Goal: Task Accomplishment & Management: Manage account settings

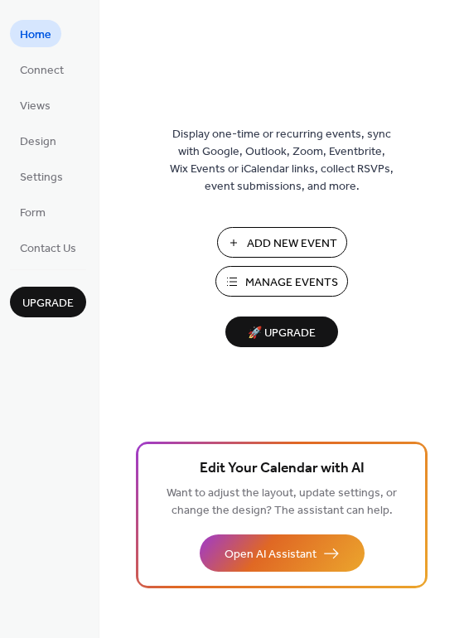
click at [264, 287] on span "Manage Events" at bounding box center [291, 282] width 93 height 17
click at [293, 280] on span "Manage Events" at bounding box center [291, 282] width 93 height 17
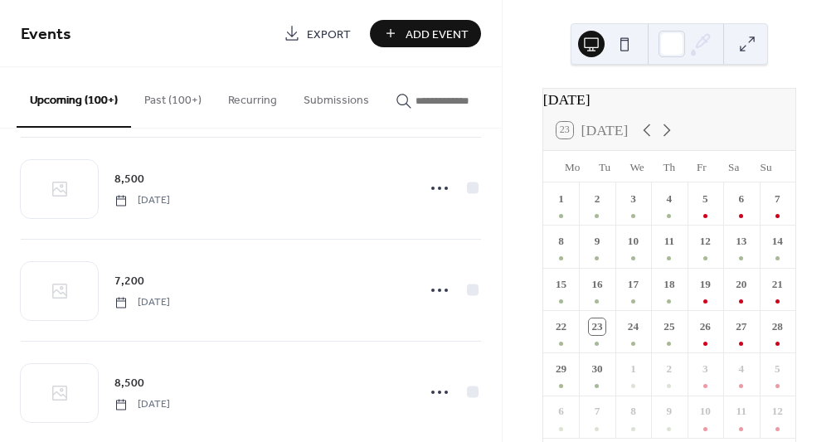
scroll to position [9191, 0]
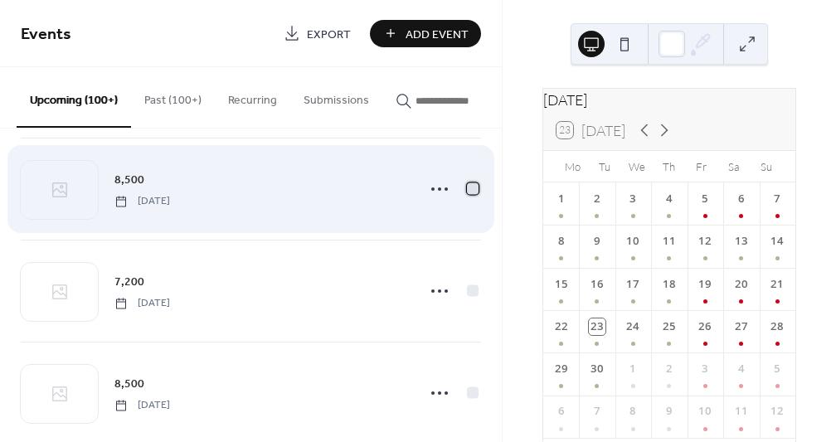
click at [468, 193] on div at bounding box center [473, 188] width 12 height 12
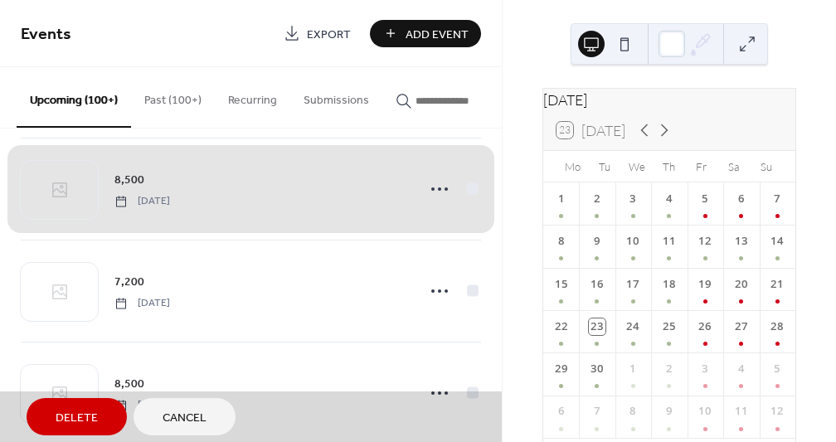
click at [438, 193] on div "8,500 Friday, September 18, 2026" at bounding box center [251, 189] width 460 height 102
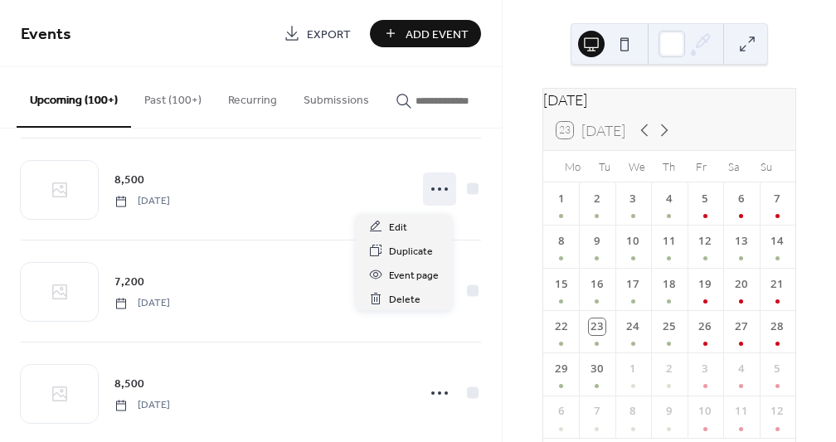
click at [444, 191] on circle at bounding box center [445, 188] width 3 height 3
click at [404, 224] on span "Edit" at bounding box center [398, 227] width 18 height 17
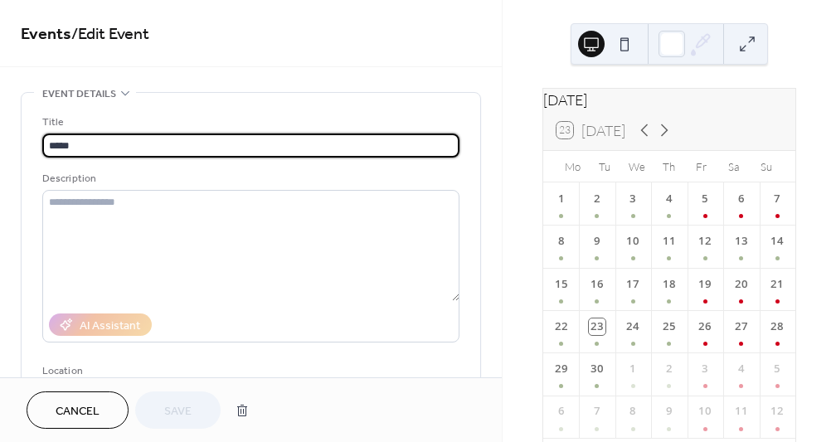
drag, startPoint x: 123, startPoint y: 144, endPoint x: 47, endPoint y: 144, distance: 75.4
click at [47, 144] on input "*****" at bounding box center [250, 145] width 417 height 24
type input "********"
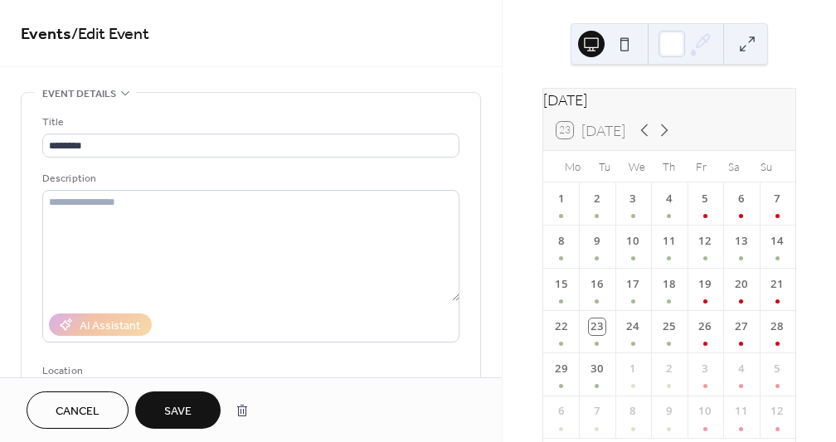
click at [169, 413] on span "Save" at bounding box center [177, 411] width 27 height 17
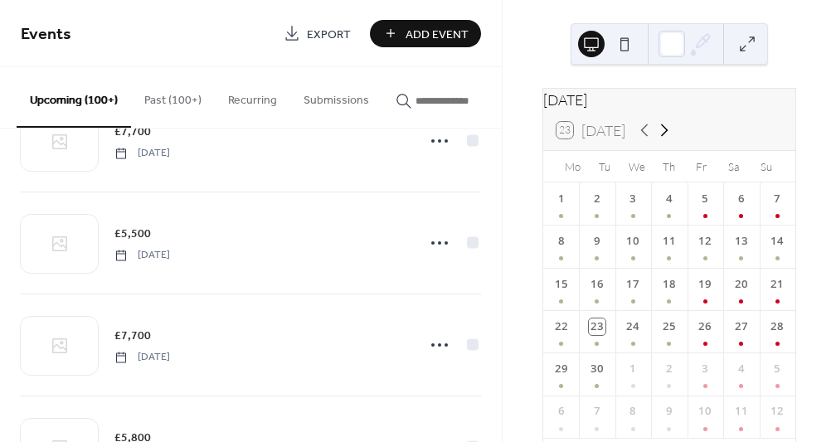
click at [669, 138] on icon at bounding box center [664, 130] width 20 height 20
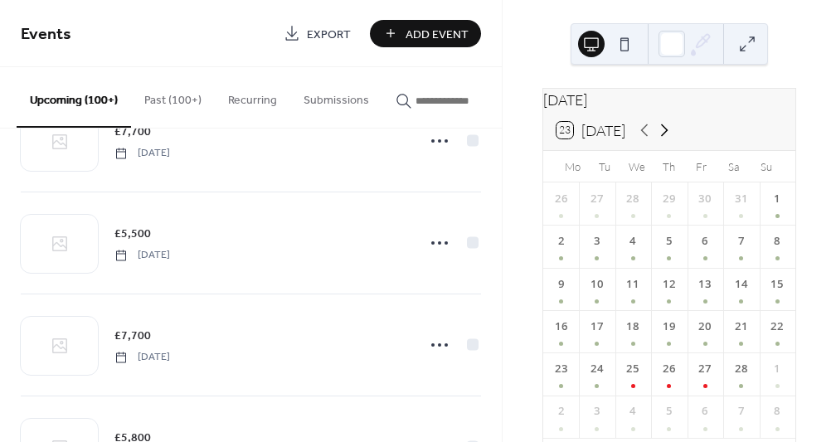
click at [669, 138] on icon at bounding box center [664, 130] width 20 height 20
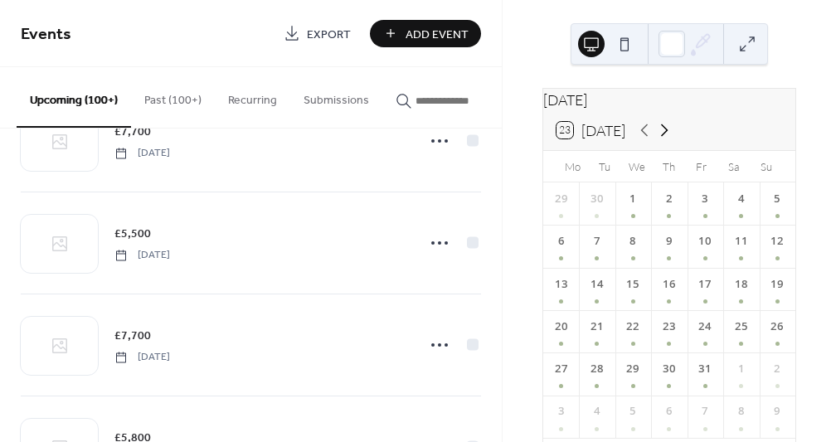
click at [669, 138] on icon at bounding box center [664, 130] width 20 height 20
click at [725, 298] on div "19" at bounding box center [741, 289] width 36 height 42
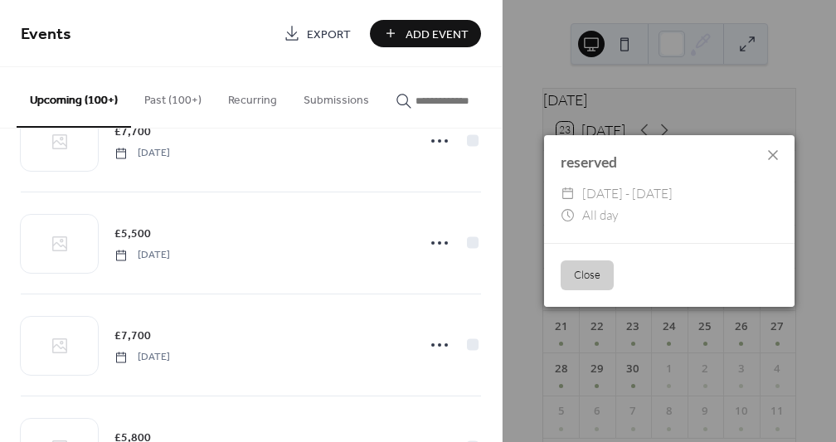
click at [747, 206] on div "​ All day" at bounding box center [668, 216] width 217 height 22
click at [773, 156] on icon at bounding box center [773, 155] width 10 height 10
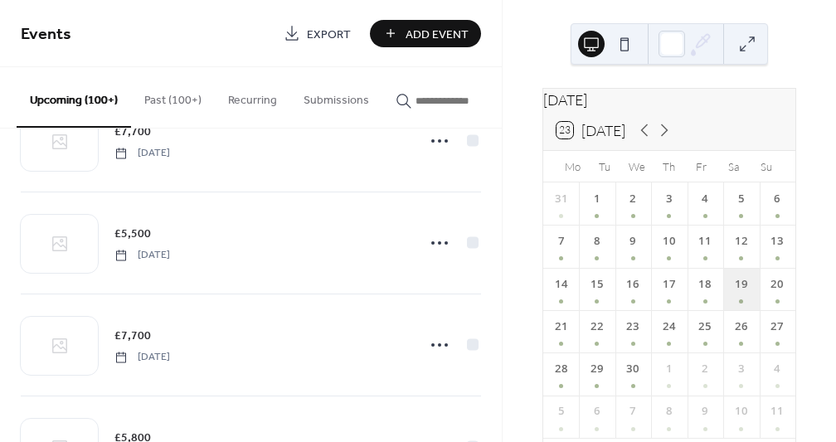
scroll to position [45, 0]
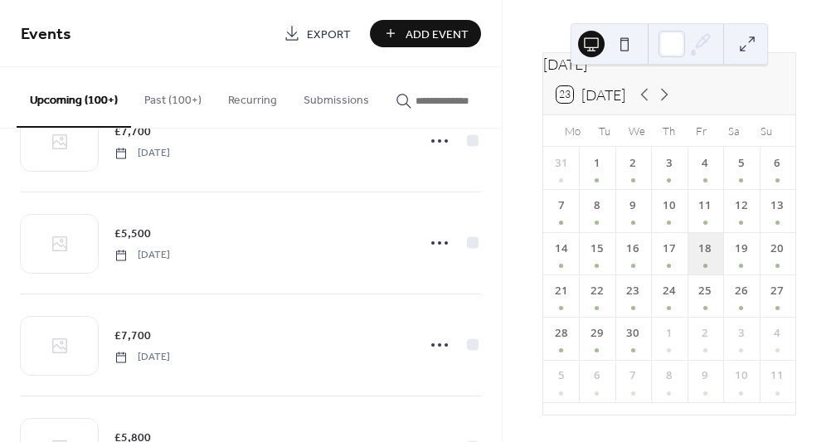
click at [701, 257] on div "18" at bounding box center [705, 253] width 36 height 42
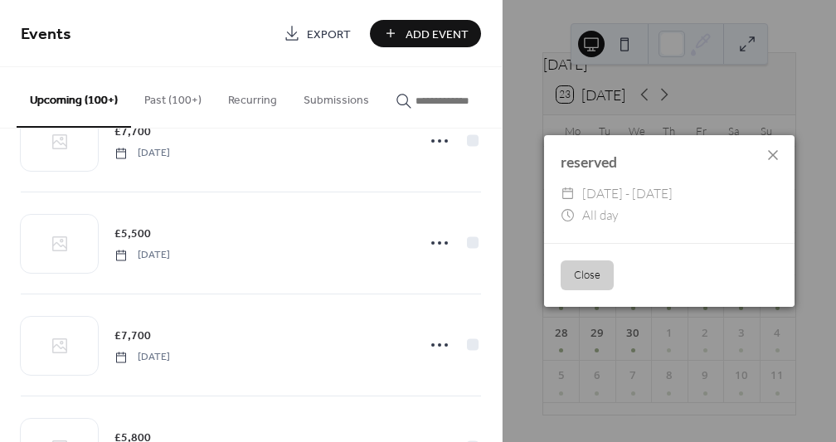
click at [649, 209] on div "​ All day" at bounding box center [668, 216] width 217 height 22
click at [584, 275] on button "Close" at bounding box center [586, 275] width 53 height 30
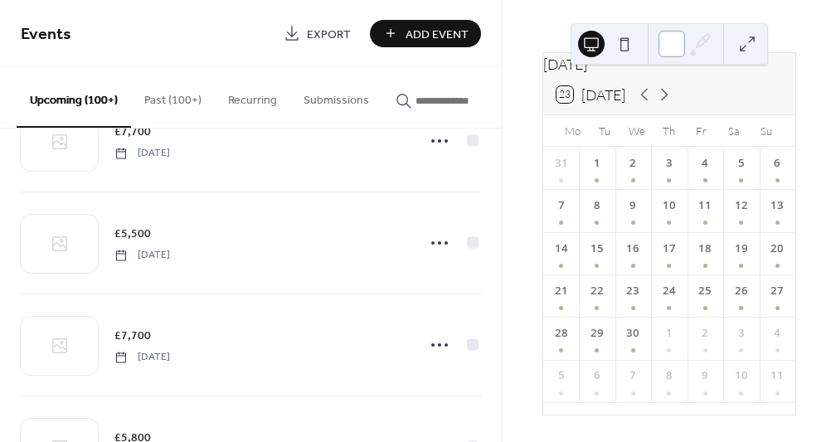
click at [675, 51] on div at bounding box center [671, 44] width 27 height 27
click at [731, 264] on div "19" at bounding box center [741, 253] width 36 height 42
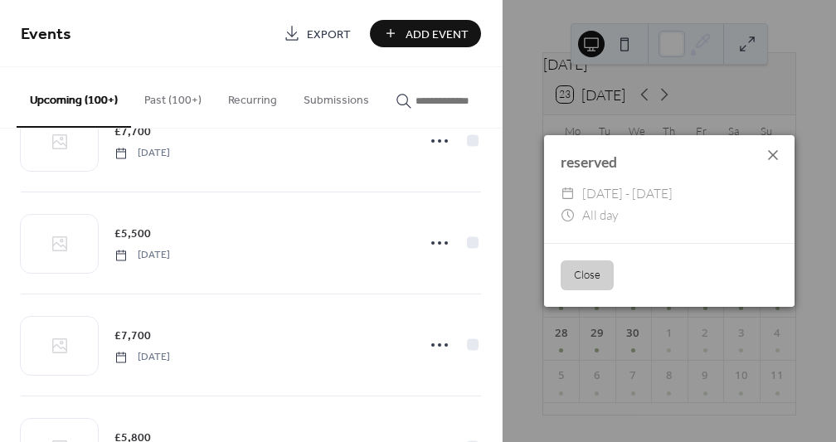
click at [774, 148] on icon at bounding box center [773, 155] width 20 height 20
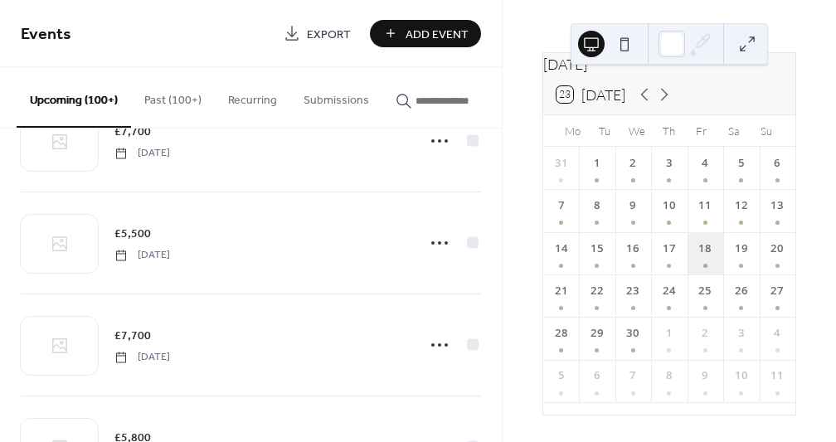
click at [700, 257] on div "18" at bounding box center [705, 253] width 36 height 42
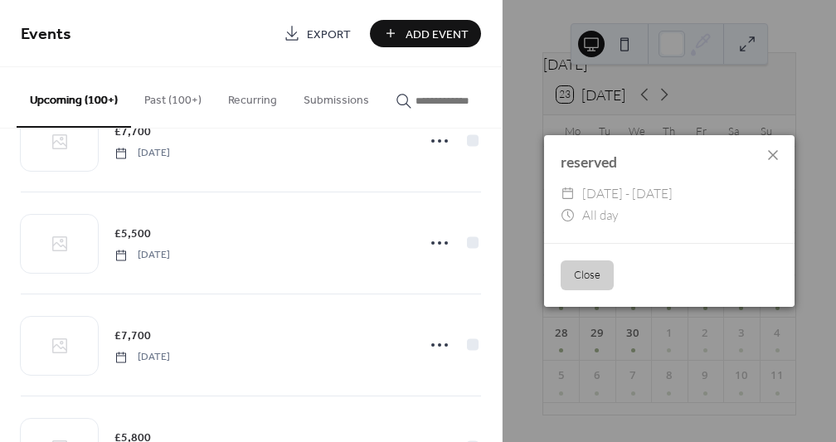
click at [592, 270] on button "Close" at bounding box center [586, 275] width 53 height 30
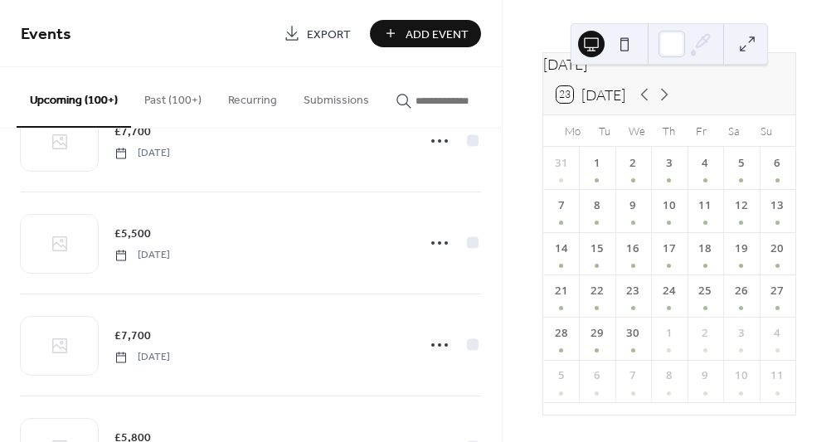
click at [690, 44] on icon at bounding box center [700, 43] width 25 height 25
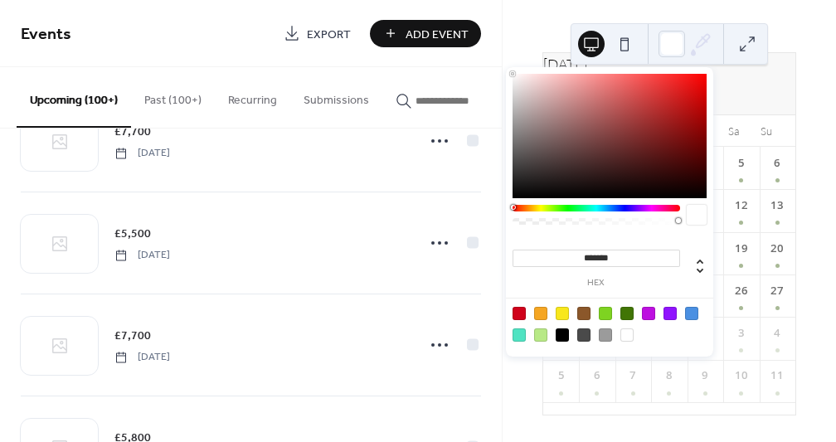
click at [519, 312] on div at bounding box center [518, 313] width 13 height 13
type input "*******"
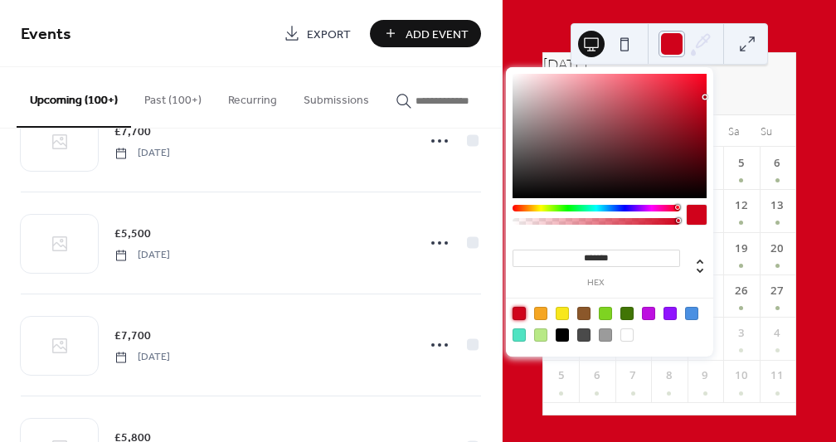
click at [672, 44] on div at bounding box center [671, 44] width 27 height 27
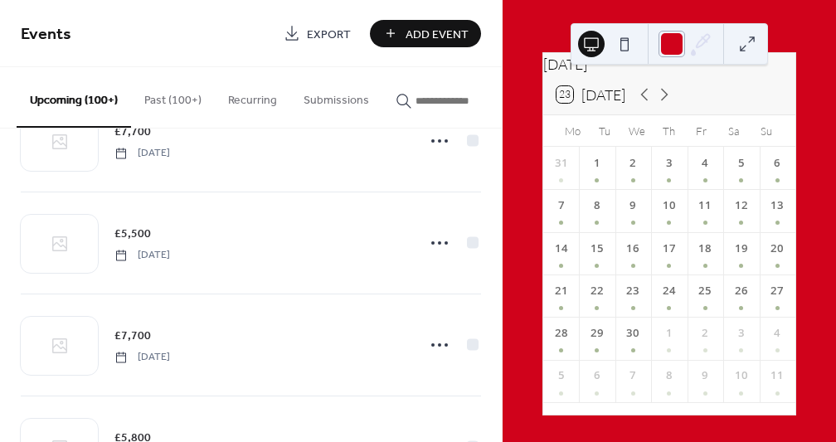
click at [659, 45] on div at bounding box center [671, 44] width 27 height 27
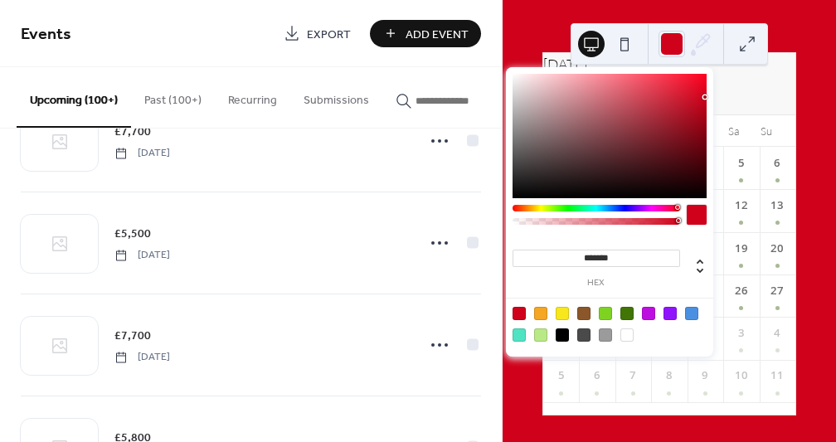
click at [624, 330] on div at bounding box center [626, 334] width 13 height 13
type input "*******"
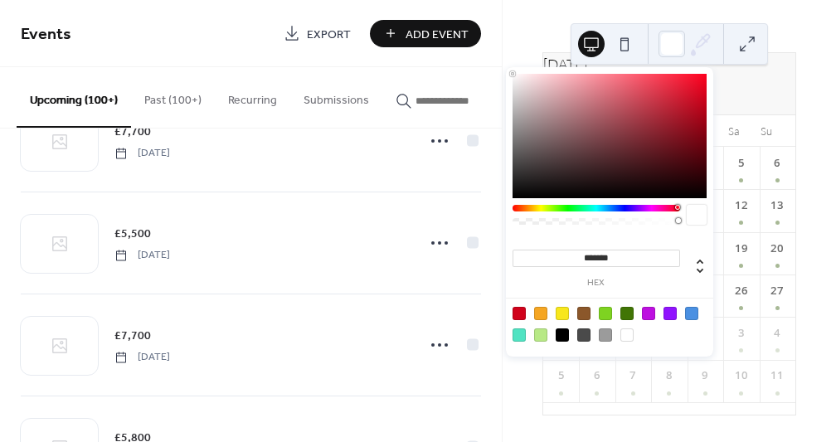
click at [733, 104] on div "23 Today" at bounding box center [669, 95] width 252 height 40
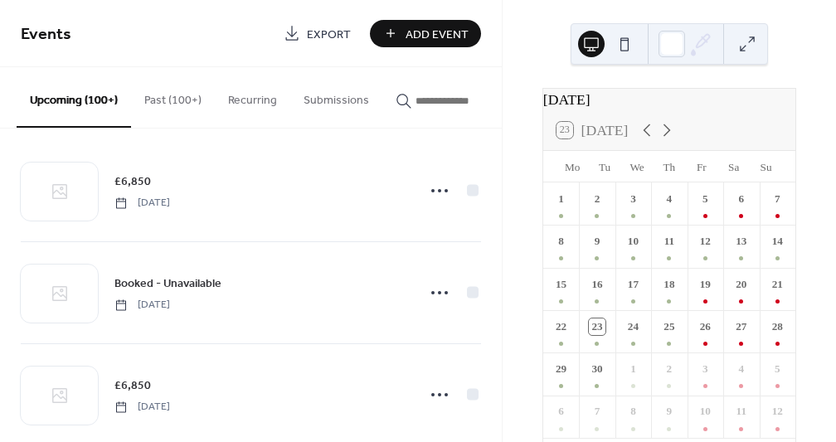
scroll to position [13, 0]
click at [341, 102] on button "Submissions" at bounding box center [336, 96] width 92 height 59
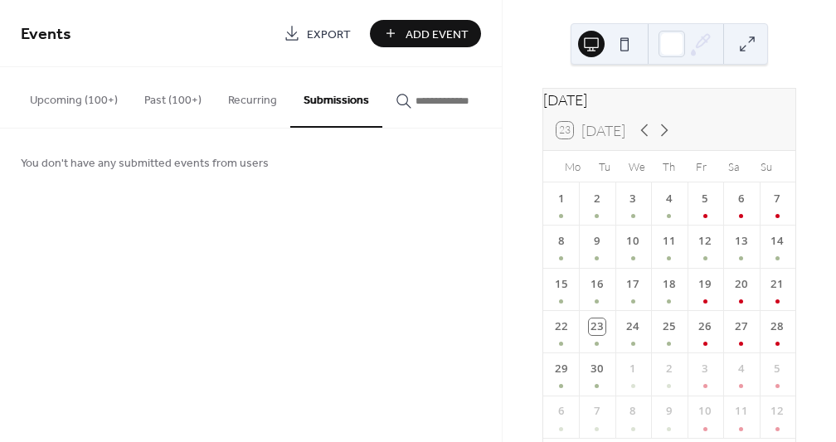
click at [253, 102] on button "Recurring" at bounding box center [252, 96] width 75 height 59
click at [43, 103] on button "Upcoming (100+)" at bounding box center [74, 96] width 114 height 59
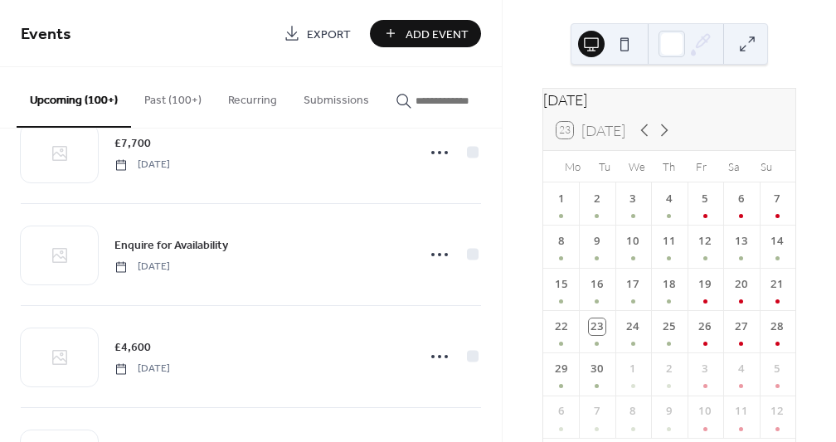
scroll to position [2798, 0]
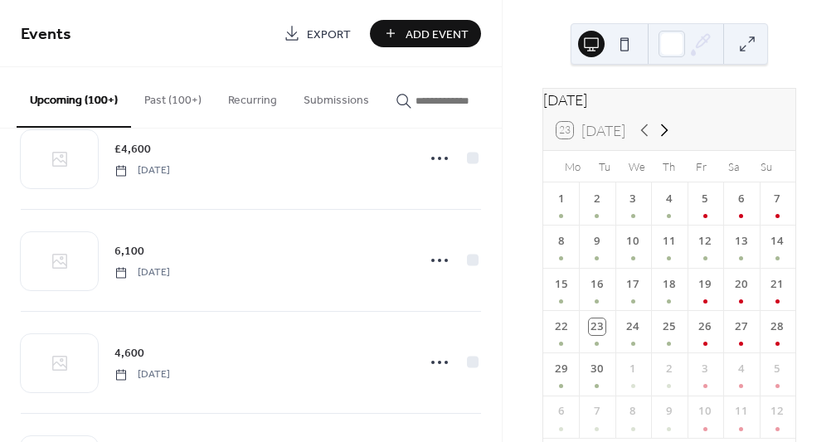
click at [666, 138] on icon at bounding box center [664, 130] width 20 height 20
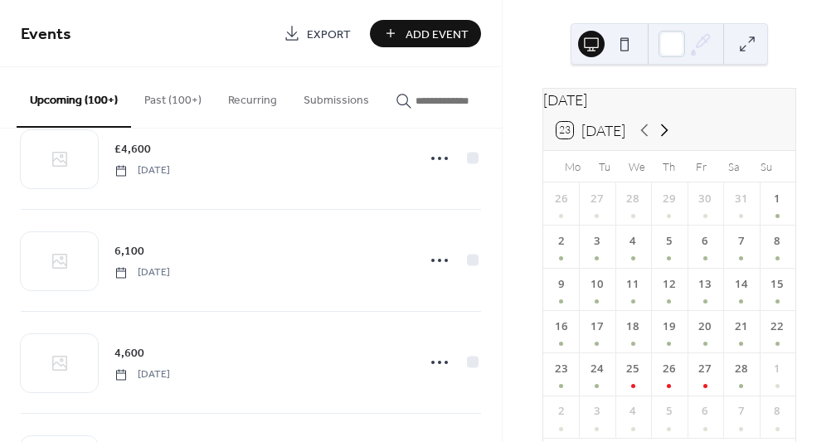
click at [666, 138] on icon at bounding box center [664, 130] width 20 height 20
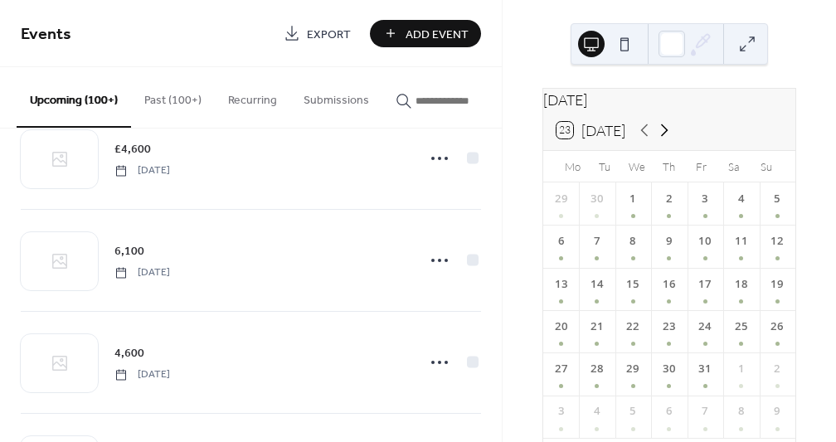
click at [666, 138] on icon at bounding box center [664, 130] width 20 height 20
click at [696, 298] on div "18" at bounding box center [705, 289] width 36 height 42
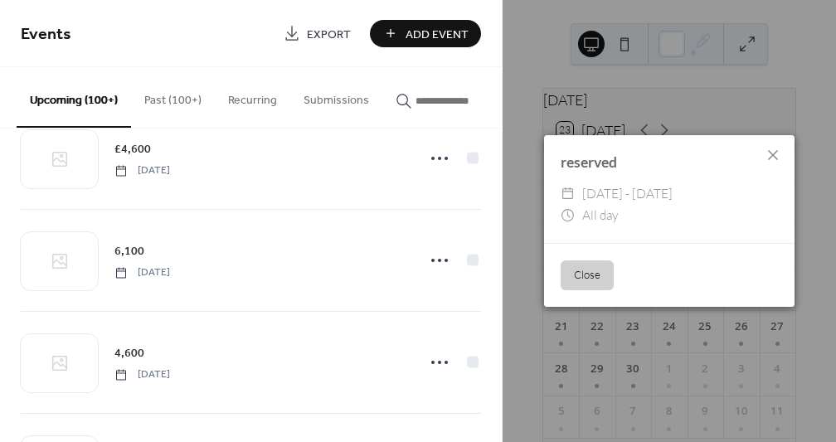
click at [618, 200] on span "Fri, Sep 18 - Sun, Sep 20, 2026" at bounding box center [627, 194] width 90 height 22
click at [564, 195] on icon at bounding box center [567, 194] width 15 height 15
click at [564, 215] on icon at bounding box center [567, 215] width 15 height 15
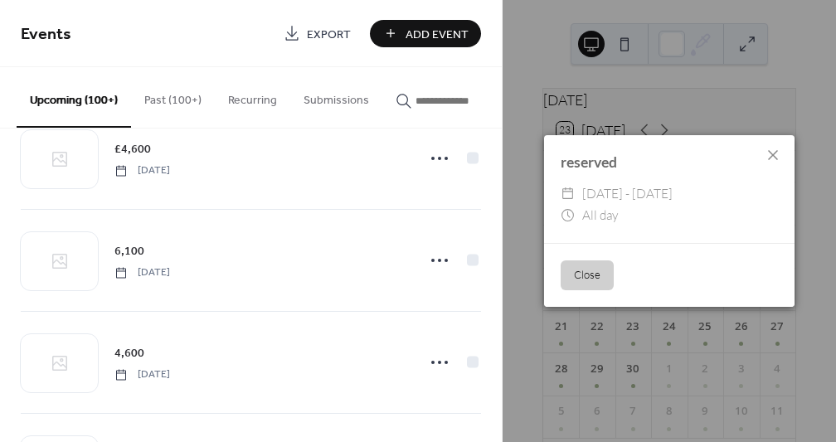
click at [587, 282] on button "Close" at bounding box center [586, 275] width 53 height 30
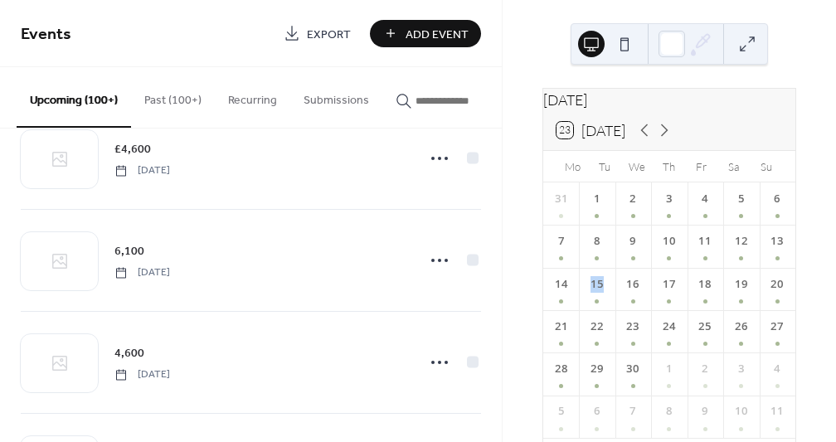
click at [587, 282] on div "15" at bounding box center [597, 289] width 36 height 42
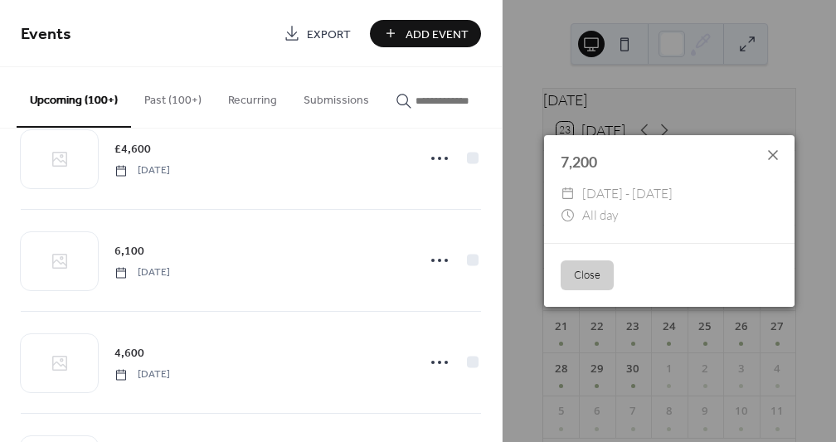
click at [772, 154] on icon at bounding box center [773, 155] width 20 height 20
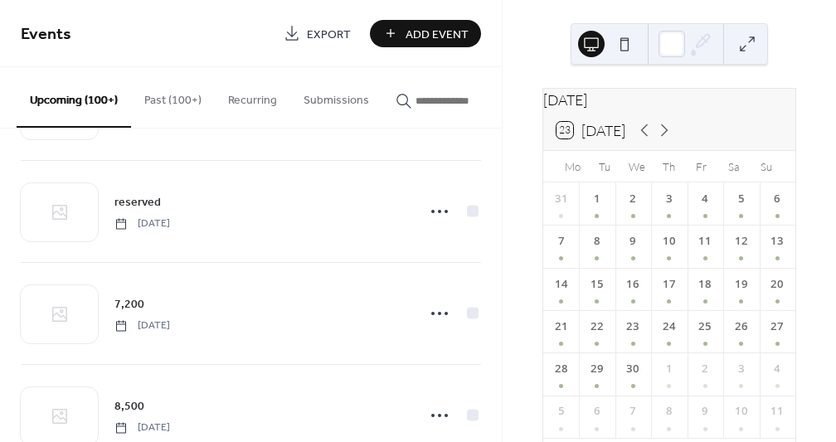
scroll to position [8140, 0]
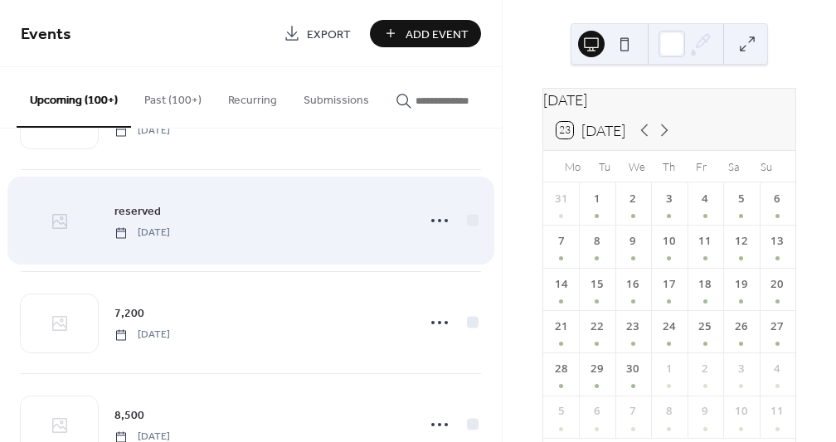
click at [72, 220] on div at bounding box center [59, 221] width 77 height 58
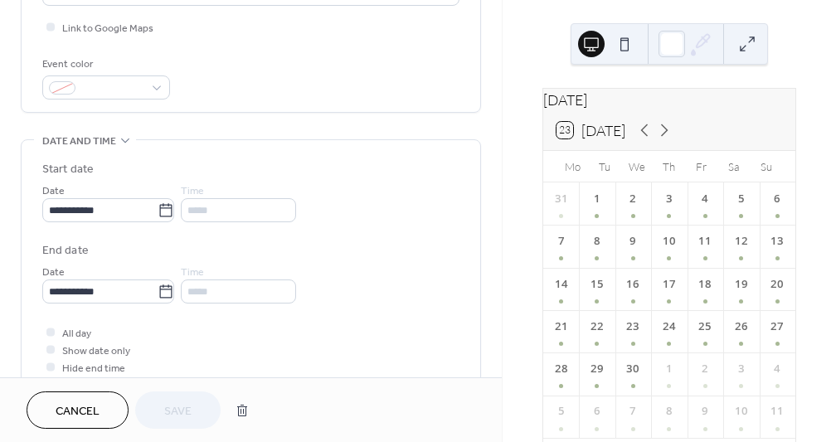
scroll to position [400, 0]
click at [156, 87] on div at bounding box center [106, 88] width 128 height 24
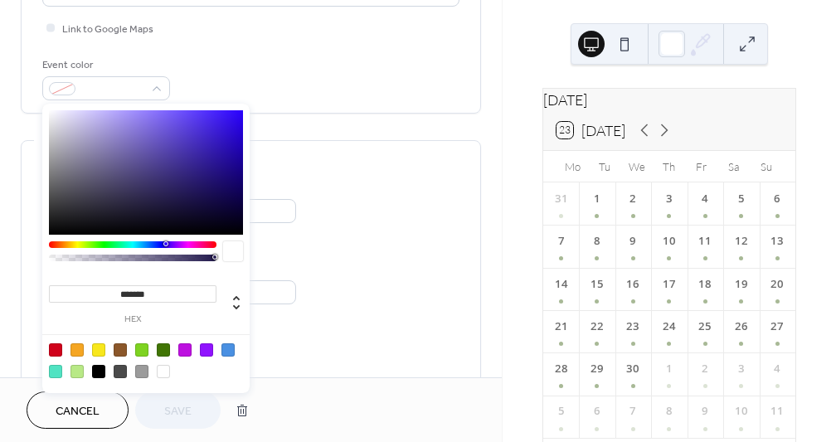
click at [55, 346] on div at bounding box center [55, 349] width 13 height 13
type input "*******"
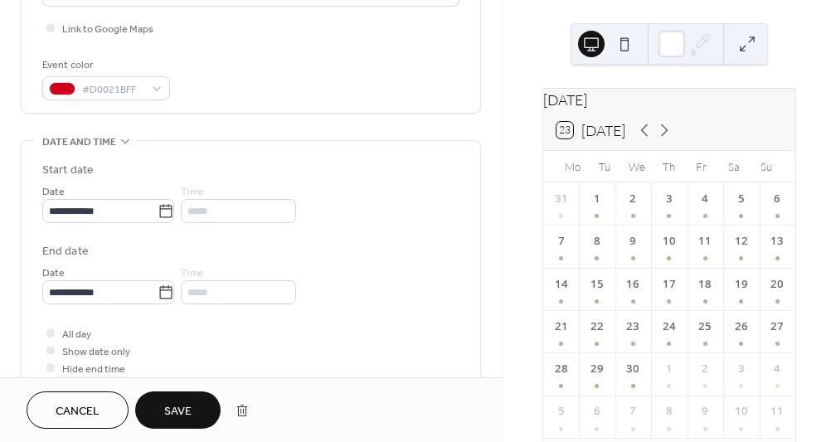
click at [174, 409] on span "Save" at bounding box center [177, 411] width 27 height 17
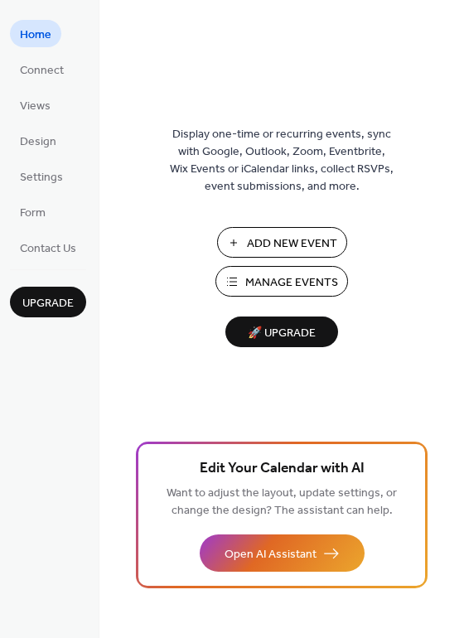
click at [266, 285] on span "Manage Events" at bounding box center [291, 282] width 93 height 17
click at [292, 279] on span "Manage Events" at bounding box center [291, 282] width 93 height 17
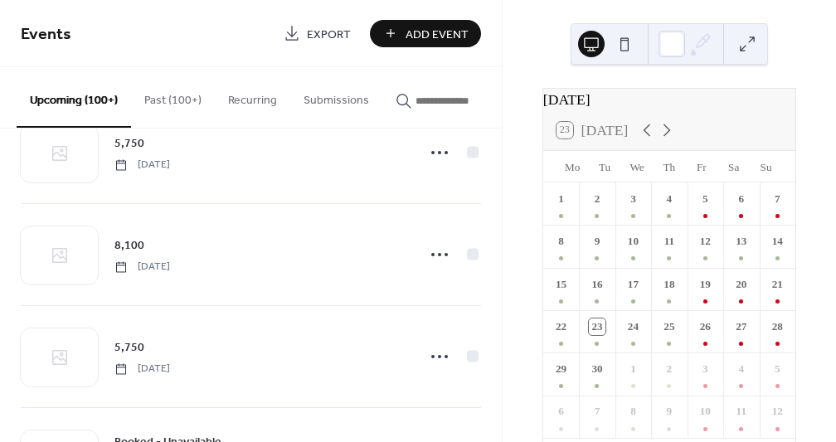
scroll to position [9126, 0]
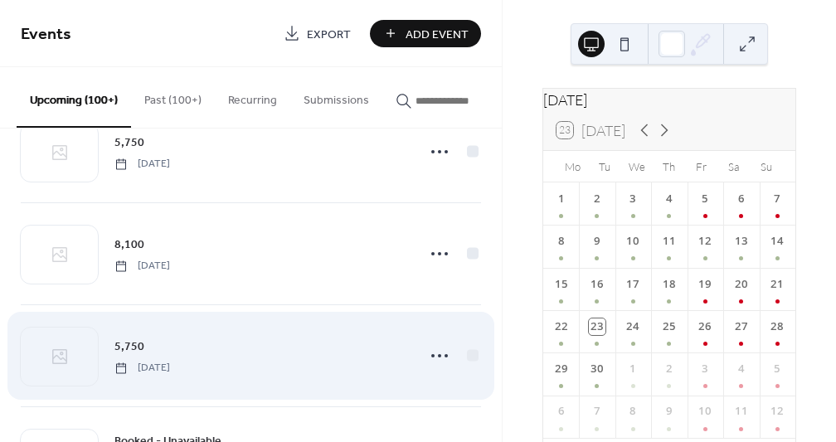
click at [170, 375] on span "[DATE]" at bounding box center [142, 368] width 56 height 15
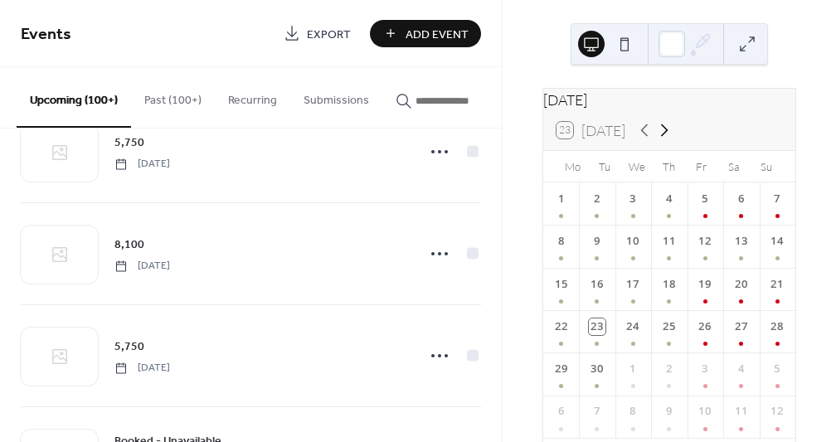
click at [668, 137] on icon at bounding box center [664, 130] width 20 height 20
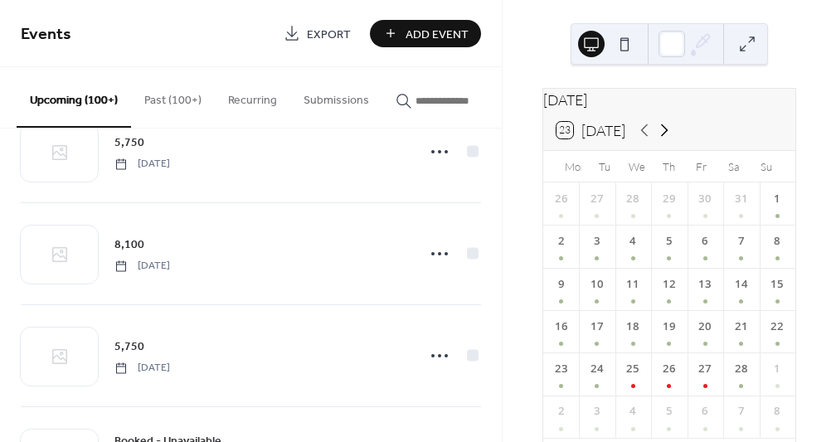
click at [668, 137] on icon at bounding box center [664, 130] width 20 height 20
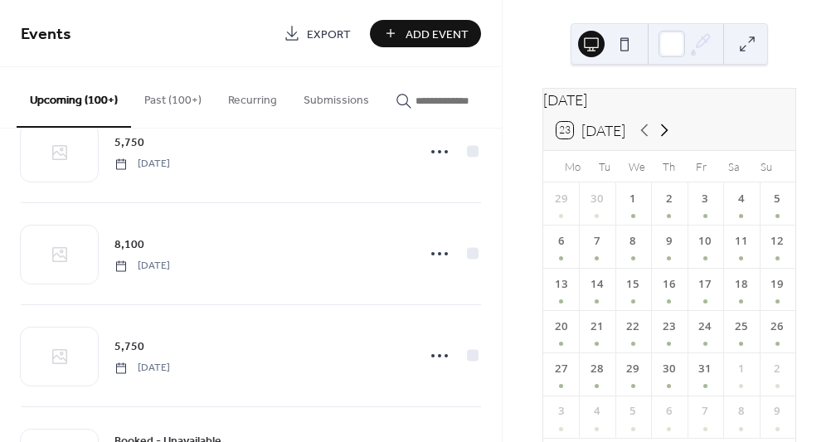
click at [668, 137] on icon at bounding box center [664, 130] width 20 height 20
click at [572, 389] on div "26" at bounding box center [561, 373] width 36 height 42
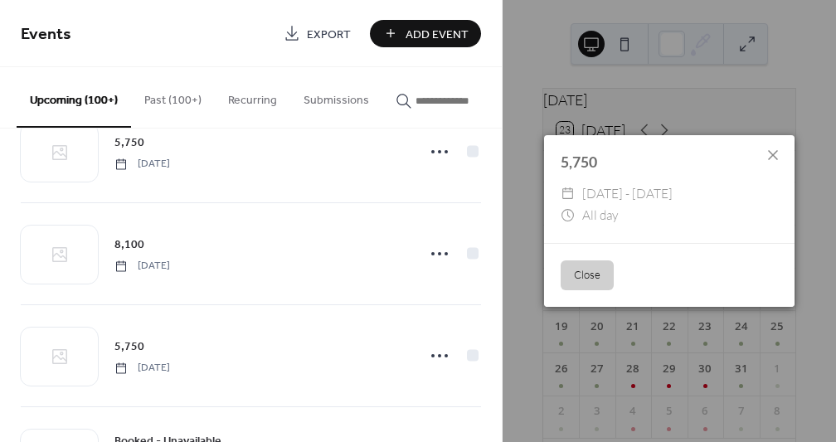
click at [565, 385] on div "5,750 ​ Mon, Oct 26 - Tue, Oct 27, 2026 ​ All day Close" at bounding box center [668, 221] width 333 height 442
click at [769, 157] on icon at bounding box center [773, 155] width 20 height 20
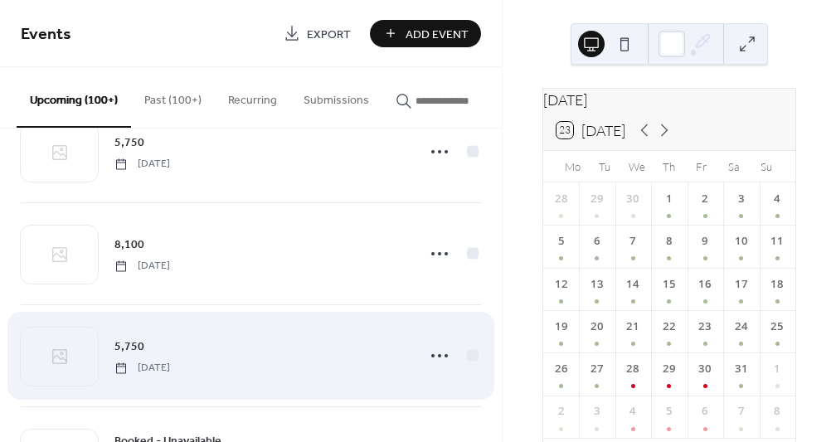
click at [211, 350] on div "5,750 Monday, October 26, 2026" at bounding box center [259, 355] width 291 height 37
click at [170, 369] on span "Monday, October 26, 2026" at bounding box center [142, 368] width 56 height 15
click at [70, 369] on div at bounding box center [59, 356] width 77 height 58
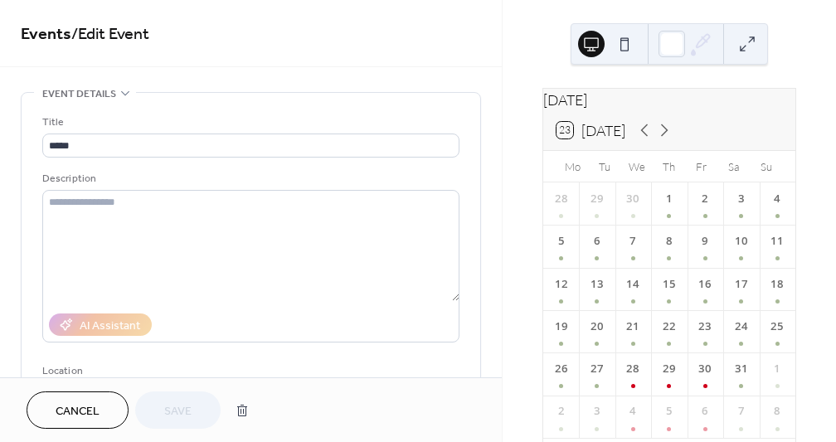
click at [70, 369] on div "Location" at bounding box center [249, 370] width 414 height 17
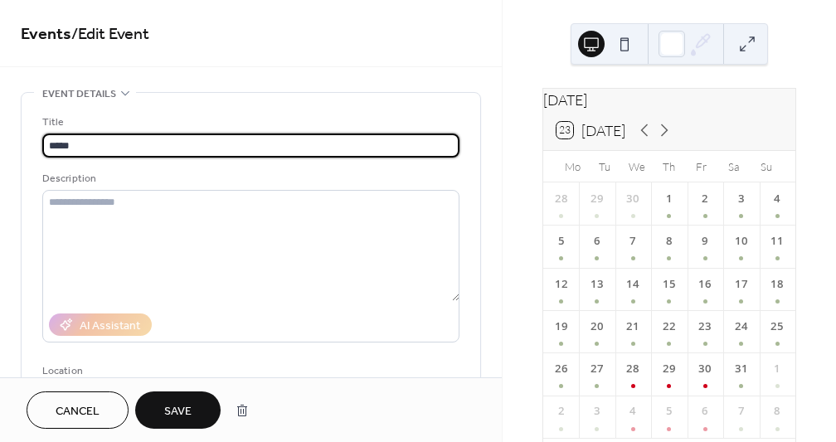
drag, startPoint x: 103, startPoint y: 144, endPoint x: 46, endPoint y: 146, distance: 56.4
click at [46, 146] on input "*****" at bounding box center [250, 145] width 417 height 24
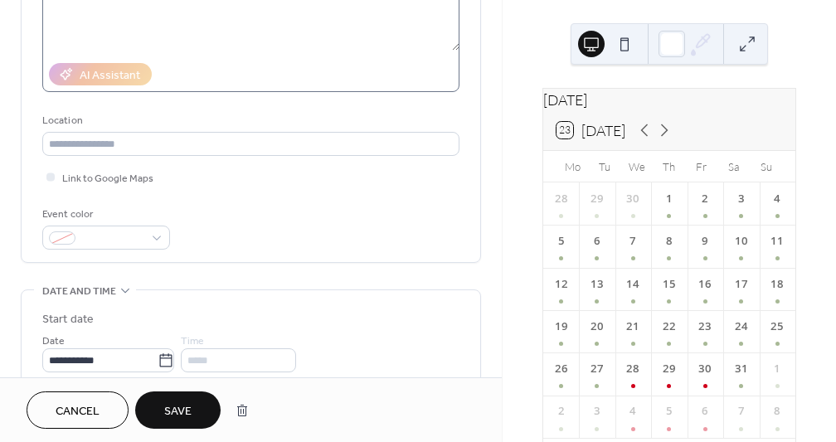
scroll to position [331, 0]
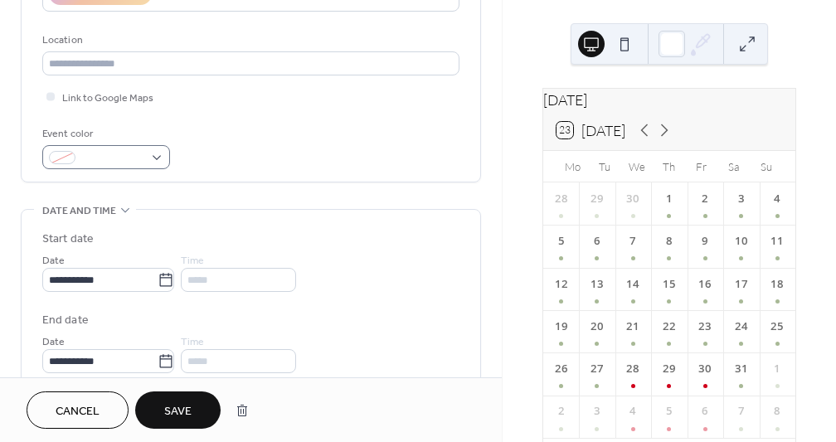
type input "******"
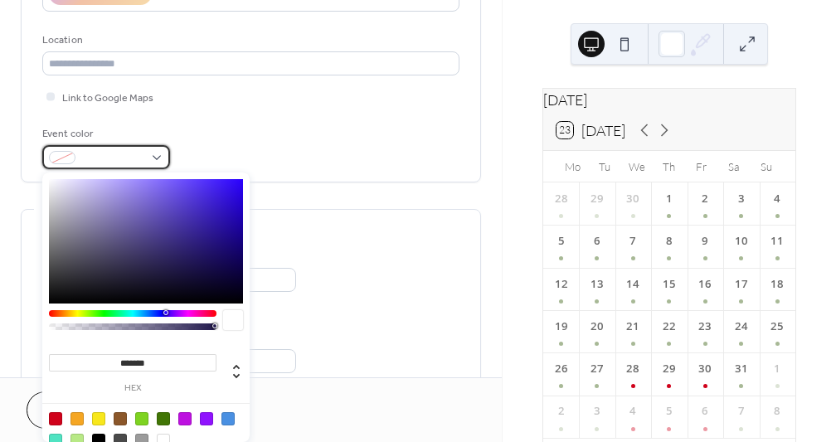
click at [157, 155] on div at bounding box center [106, 157] width 128 height 24
click at [52, 415] on div at bounding box center [55, 418] width 13 height 13
type input "*******"
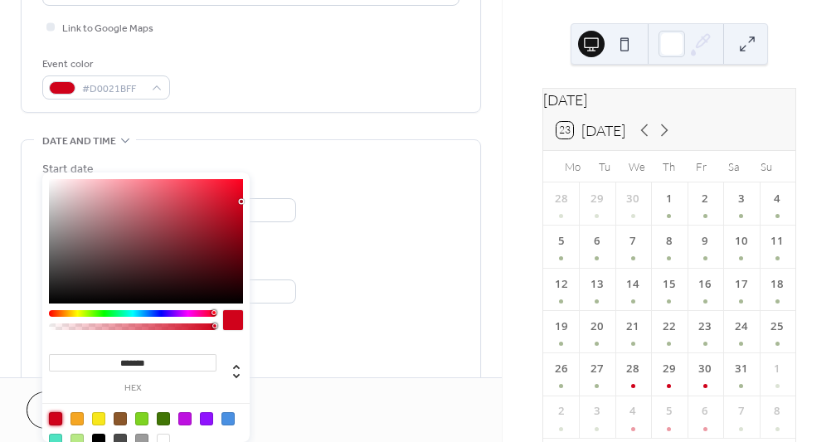
scroll to position [406, 0]
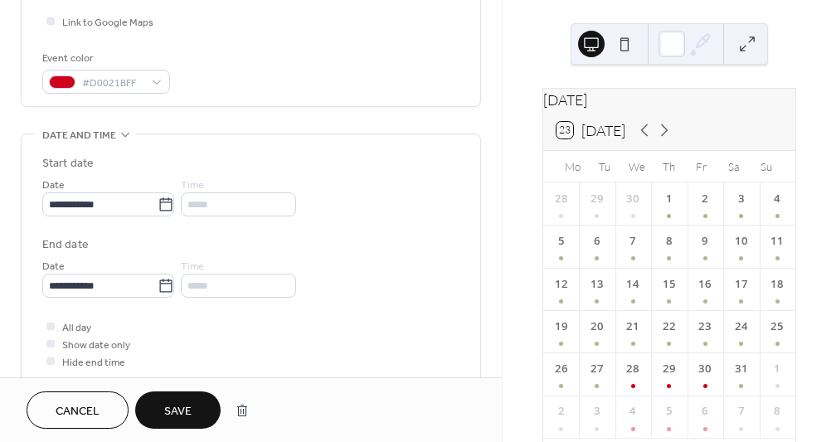
click at [367, 200] on div "**********" at bounding box center [250, 195] width 417 height 41
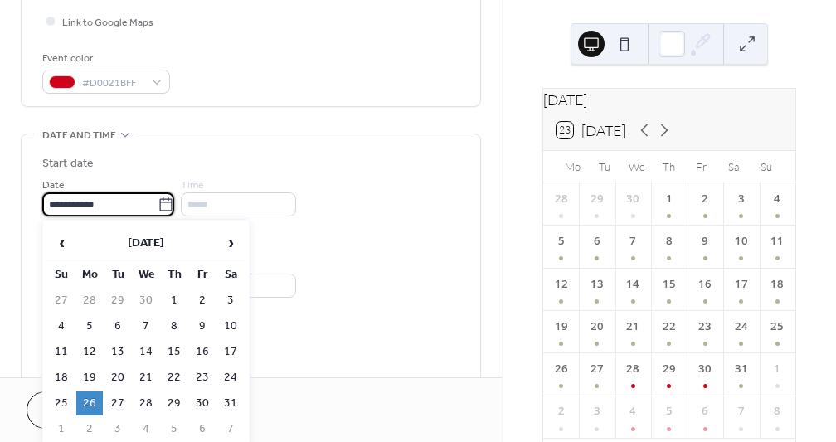
click at [56, 204] on input "**********" at bounding box center [99, 204] width 115 height 24
click at [63, 400] on td "25" at bounding box center [61, 403] width 27 height 24
type input "**********"
type input "*****"
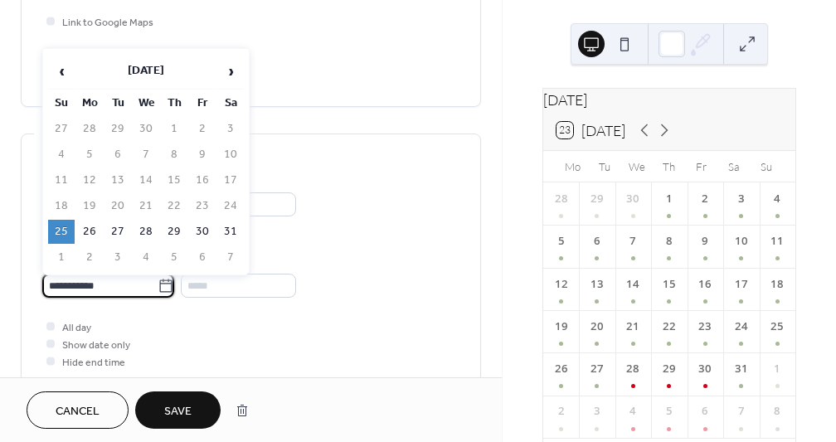
click at [56, 283] on input "**********" at bounding box center [99, 286] width 115 height 24
type input "**********"
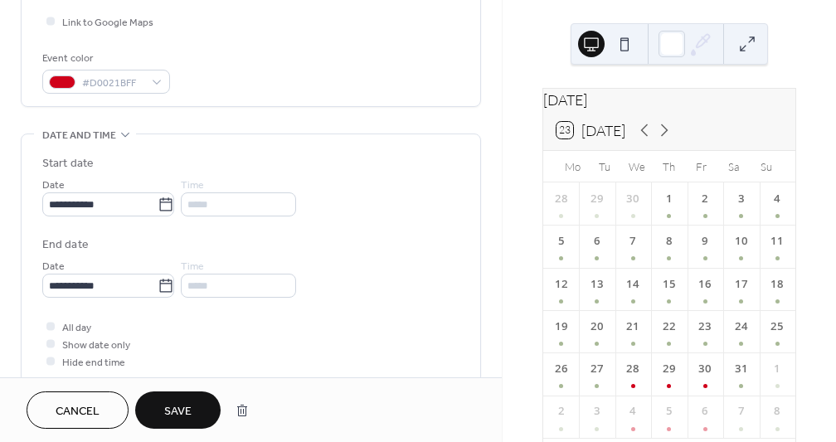
click at [177, 410] on span "Save" at bounding box center [177, 411] width 27 height 17
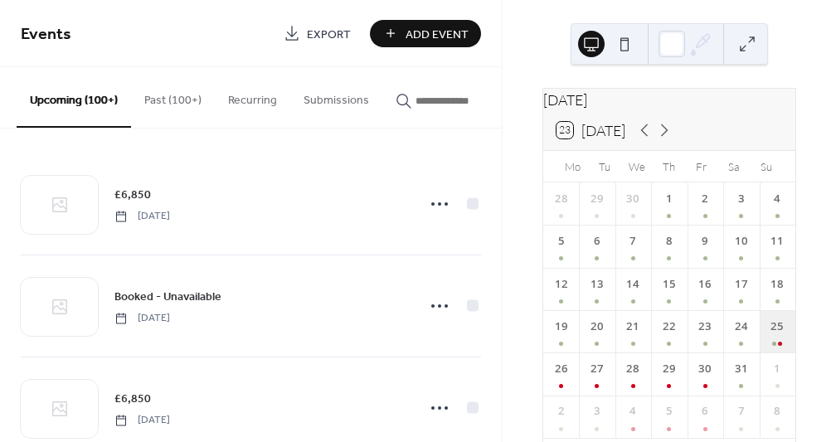
click at [759, 350] on div "25" at bounding box center [777, 331] width 36 height 42
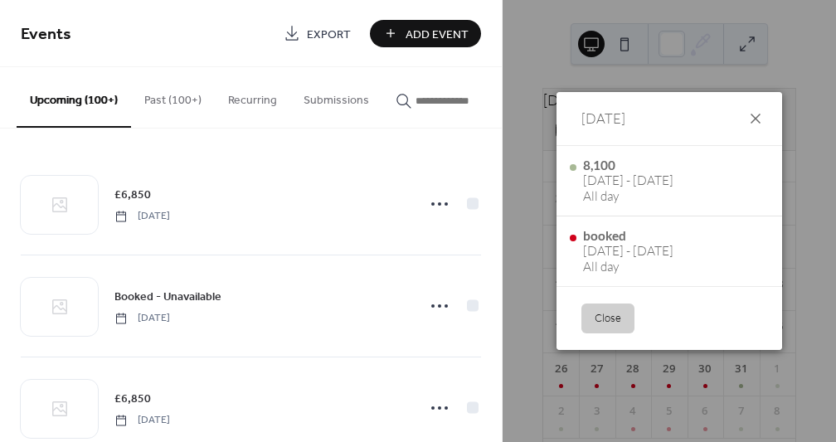
click at [757, 116] on icon at bounding box center [755, 119] width 10 height 10
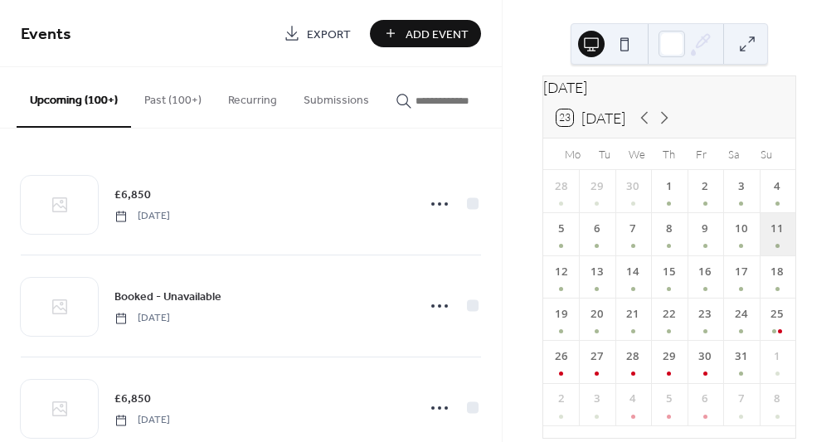
scroll to position [13, 0]
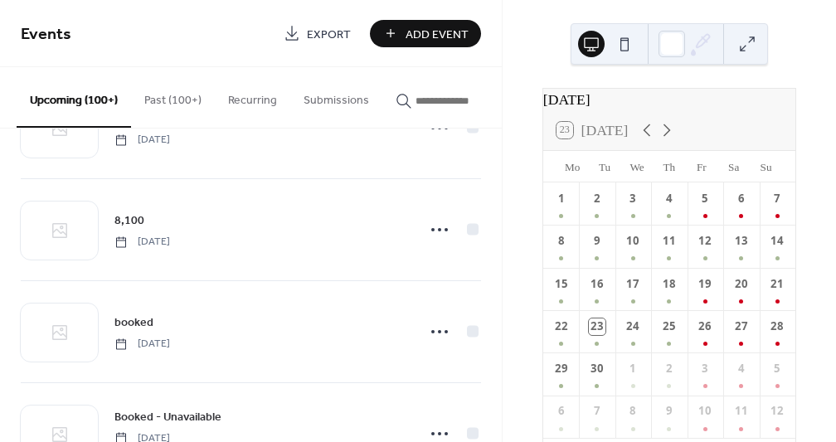
scroll to position [9152, 0]
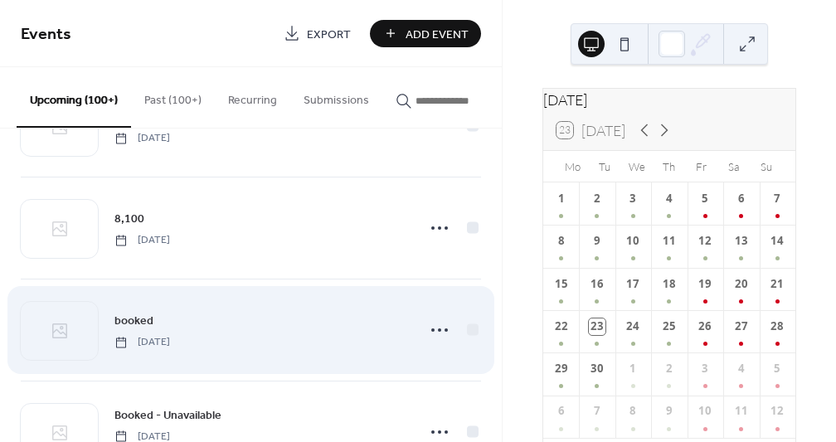
click at [170, 345] on span "[DATE]" at bounding box center [142, 342] width 56 height 15
click at [65, 336] on icon at bounding box center [60, 331] width 20 height 20
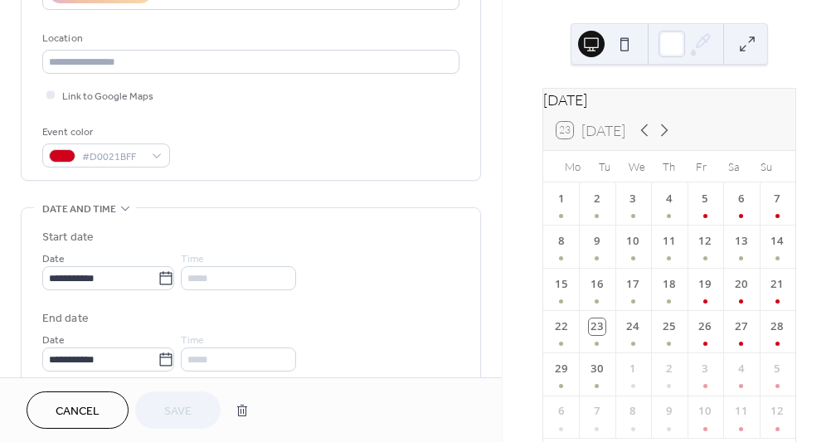
scroll to position [346, 0]
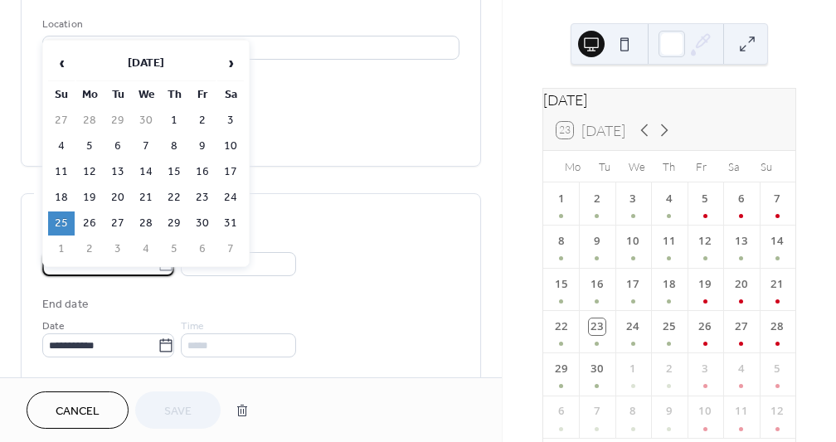
click at [59, 264] on body "**********" at bounding box center [418, 221] width 836 height 442
click at [230, 197] on td "24" at bounding box center [230, 198] width 27 height 24
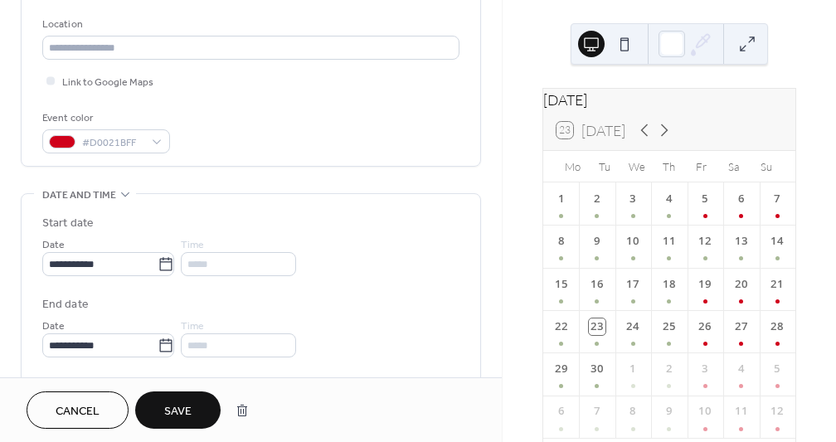
type input "**********"
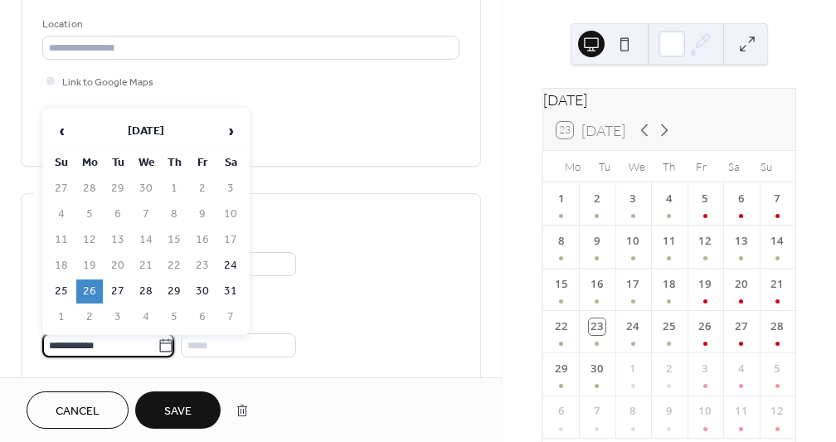
click at [60, 345] on input "**********" at bounding box center [99, 345] width 115 height 24
click at [116, 293] on td "27" at bounding box center [117, 291] width 27 height 24
type input "**********"
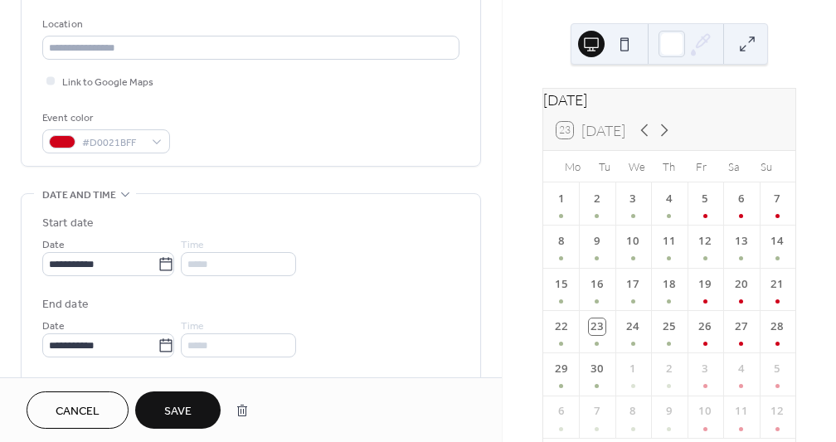
click at [180, 406] on span "Save" at bounding box center [177, 411] width 27 height 17
